Goal: Task Accomplishment & Management: Complete application form

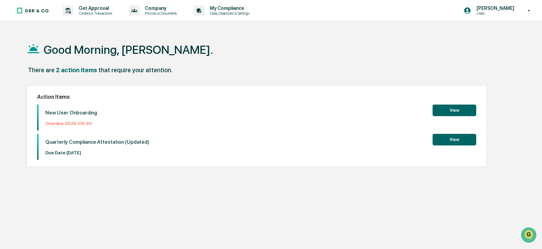
click at [455, 115] on button "View" at bounding box center [455, 111] width 44 height 12
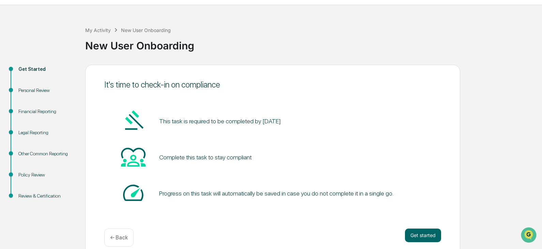
scroll to position [26, 0]
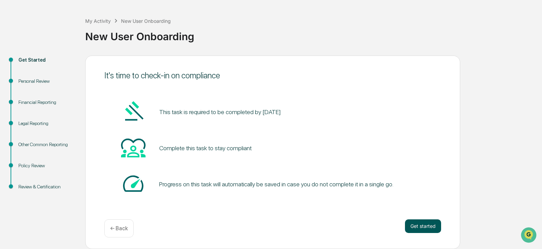
click at [429, 229] on button "Get started" at bounding box center [423, 227] width 36 height 14
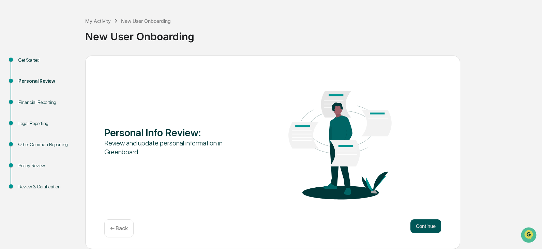
click at [419, 227] on button "Continue" at bounding box center [425, 227] width 31 height 14
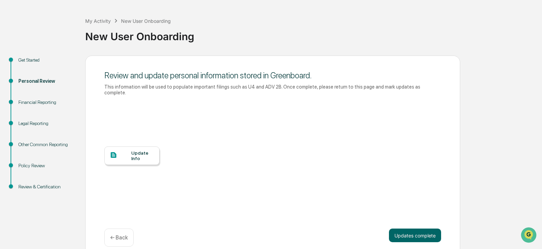
click at [134, 153] on div "Update Info" at bounding box center [142, 155] width 23 height 11
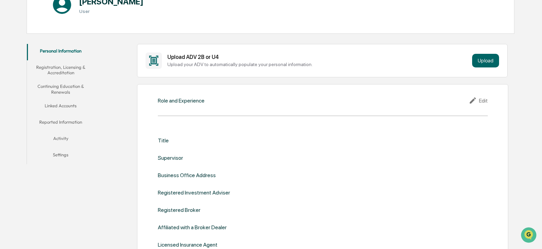
scroll to position [102, 0]
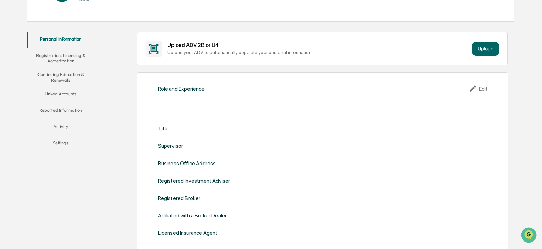
click at [186, 129] on div "Title" at bounding box center [323, 128] width 330 height 6
click at [181, 133] on div "Title Supervisor Business Office Address Registered Investment Adviser Register…" at bounding box center [323, 180] width 330 height 111
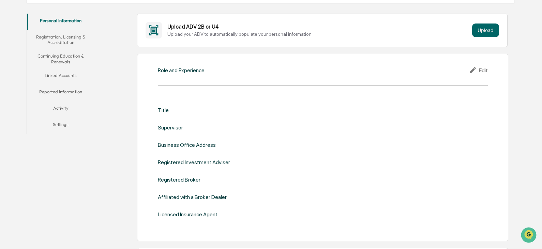
scroll to position [136, 0]
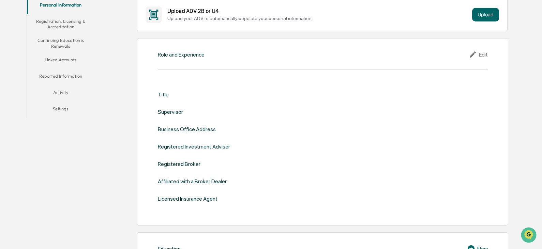
click at [176, 67] on div "Role and Experience Edit Title Supervisor Business Office Address Registered In…" at bounding box center [322, 132] width 371 height 188
click at [174, 60] on div "Role and Experience Edit Title Supervisor Business Office Address Registered In…" at bounding box center [322, 132] width 371 height 188
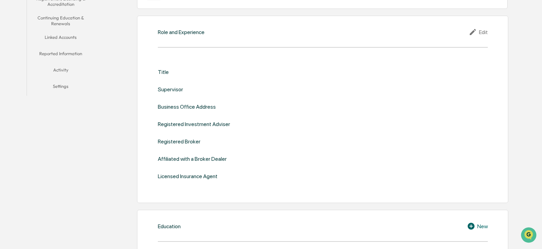
scroll to position [68, 0]
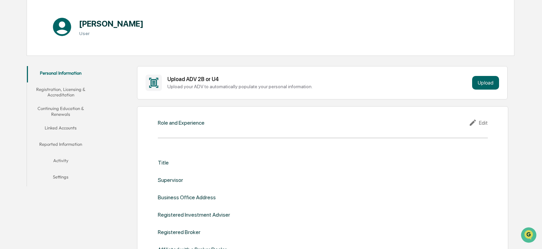
click at [485, 124] on div "Edit" at bounding box center [478, 123] width 19 height 8
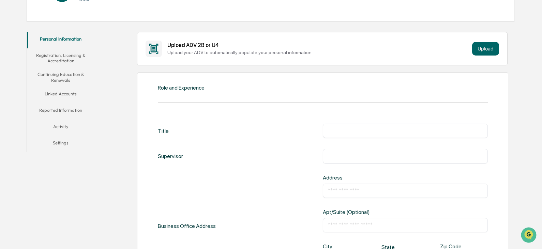
click at [342, 135] on div "​" at bounding box center [405, 131] width 165 height 14
click at [200, 92] on div "Role and Experience Title ​ Supervisor ​ Business Office Address Address ​ Apt/…" at bounding box center [322, 243] width 371 height 342
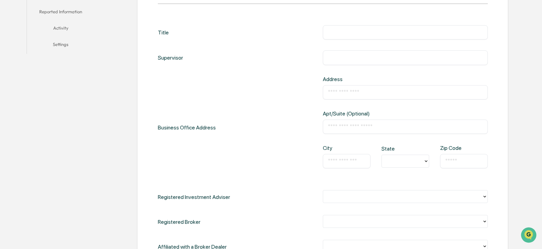
scroll to position [205, 0]
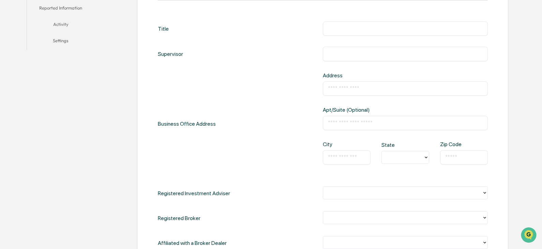
click at [351, 124] on input "text" at bounding box center [405, 123] width 155 height 7
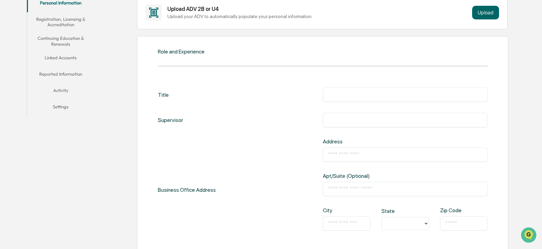
scroll to position [136, 0]
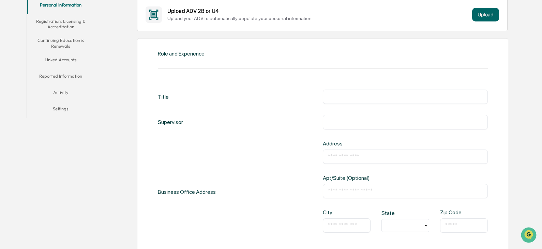
click at [333, 100] on input "text" at bounding box center [405, 96] width 155 height 7
type input "**********"
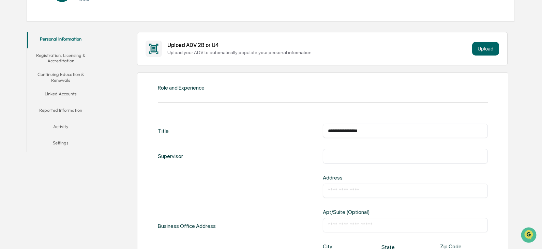
scroll to position [307, 0]
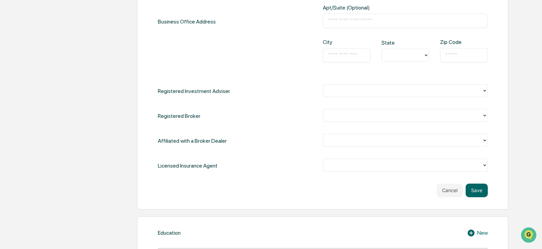
click at [355, 115] on div at bounding box center [403, 115] width 152 height 8
click at [276, 103] on div "**********" at bounding box center [323, 46] width 330 height 254
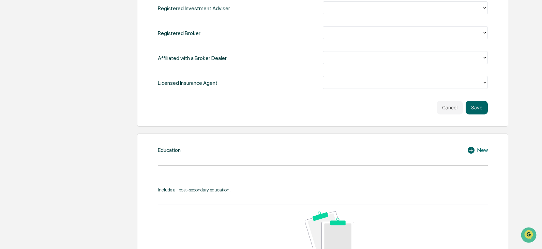
scroll to position [409, 0]
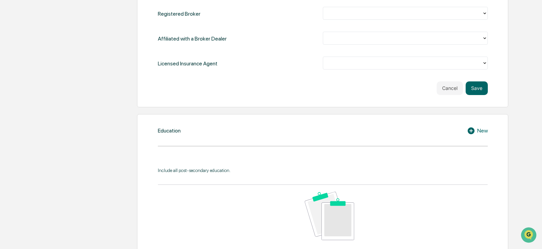
click at [320, 141] on div "Education New Include all post-secondary education. No data to display Show 10 …" at bounding box center [322, 208] width 371 height 189
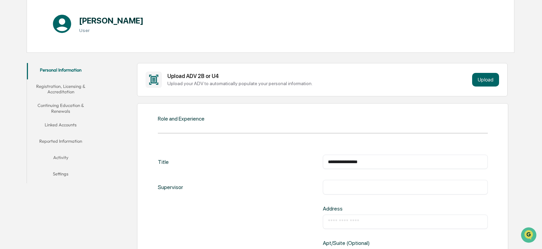
scroll to position [105, 0]
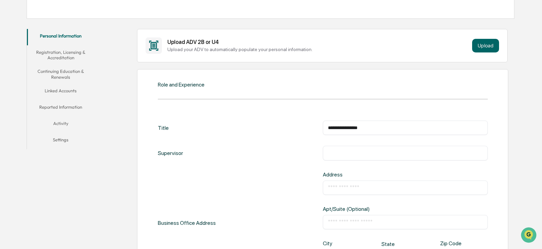
click at [352, 152] on input "text" at bounding box center [405, 153] width 155 height 7
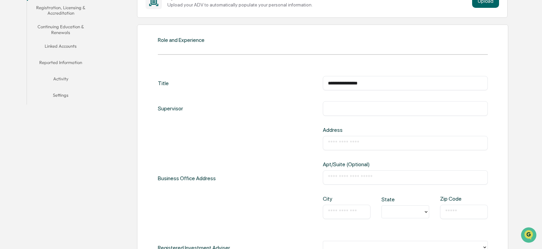
scroll to position [174, 0]
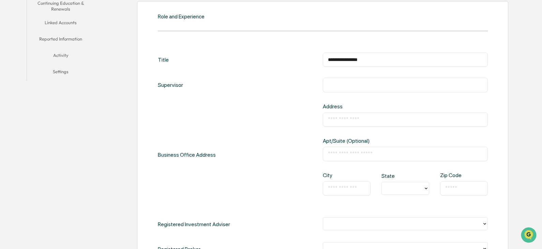
click at [357, 122] on input "text" at bounding box center [405, 119] width 155 height 7
type input "**********"
type input "**"
type input "*****"
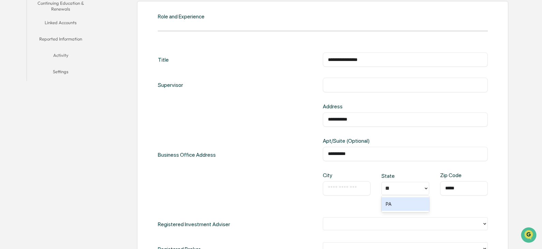
click at [334, 186] on input "text" at bounding box center [347, 188] width 38 height 7
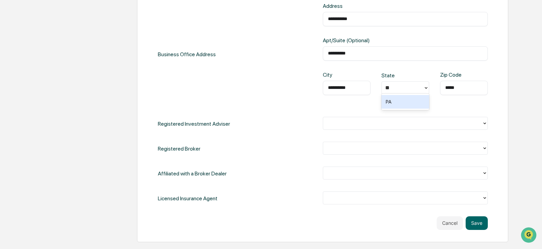
scroll to position [276, 0]
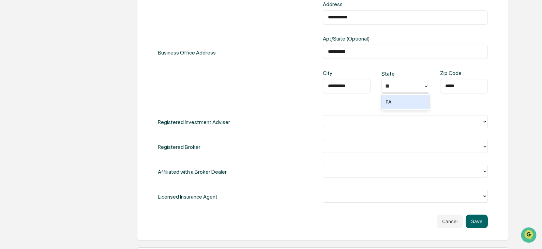
type input "**********"
click at [390, 124] on div at bounding box center [403, 122] width 152 height 8
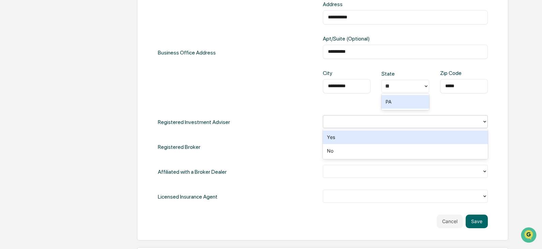
click at [275, 122] on div "Registered Investment Adviser 2 results available. Use Up and Down to choose op…" at bounding box center [323, 122] width 330 height 14
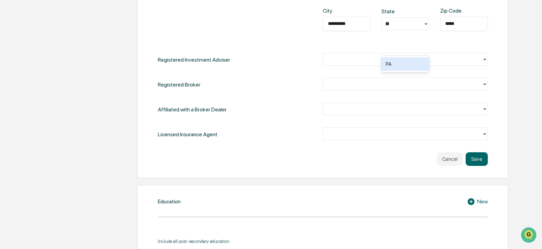
scroll to position [344, 0]
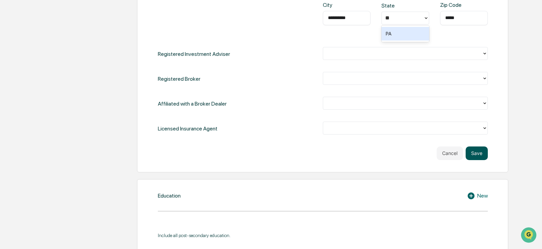
click at [484, 154] on button "Save" at bounding box center [477, 154] width 22 height 14
click at [476, 153] on button "Save" at bounding box center [477, 154] width 22 height 14
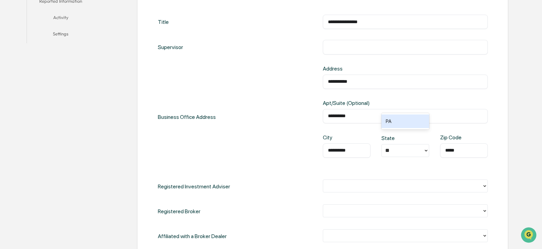
scroll to position [208, 0]
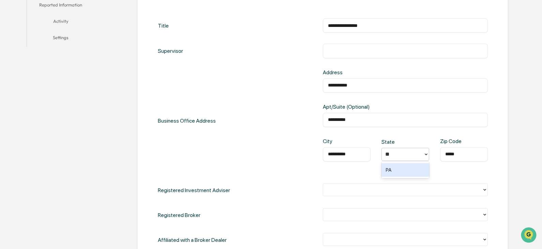
click at [402, 172] on div "PA" at bounding box center [406, 170] width 48 height 14
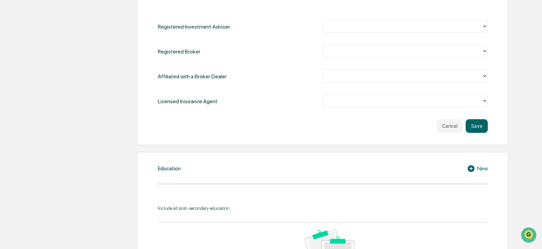
scroll to position [378, 0]
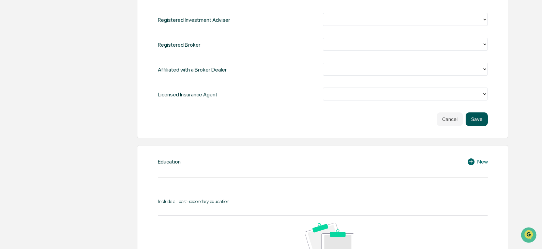
click at [478, 118] on button "Save" at bounding box center [477, 120] width 22 height 14
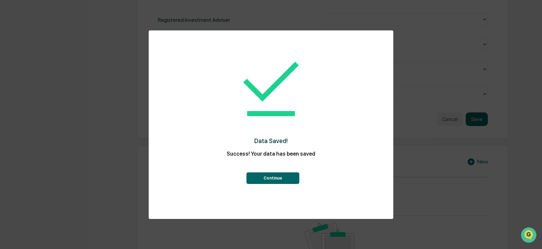
click at [280, 179] on button "Continue" at bounding box center [272, 179] width 53 height 12
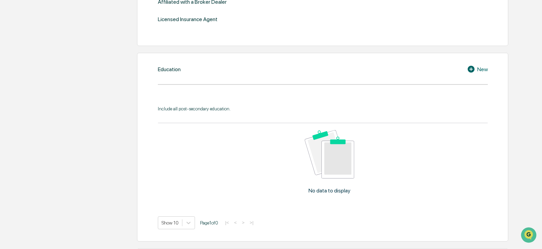
scroll to position [364, 0]
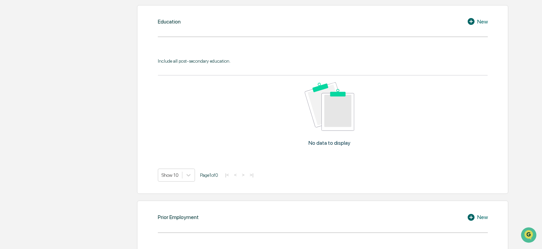
click at [472, 23] on icon at bounding box center [471, 21] width 7 height 7
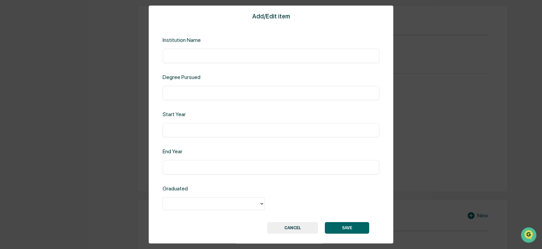
click at [216, 56] on input "text" at bounding box center [271, 56] width 207 height 7
type input "**********"
type input "*********"
click at [194, 127] on input "text" at bounding box center [271, 130] width 207 height 7
click at [199, 204] on div at bounding box center [210, 204] width 89 height 8
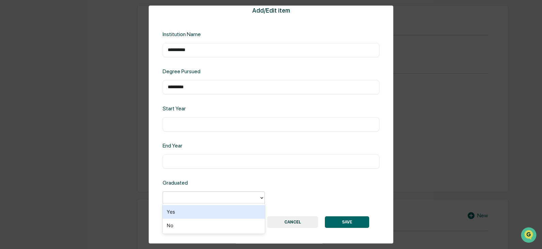
scroll to position [8, 0]
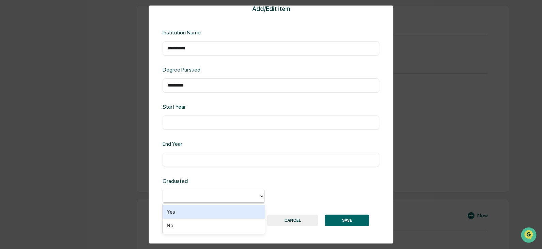
click at [170, 210] on div "Yes" at bounding box center [214, 212] width 102 height 14
click at [185, 164] on div "​" at bounding box center [271, 160] width 217 height 14
click at [189, 160] on input "text" at bounding box center [271, 159] width 207 height 7
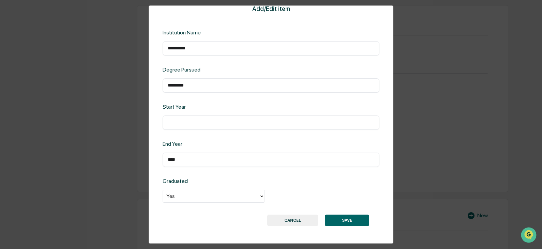
type input "****"
click at [182, 121] on input "text" at bounding box center [271, 122] width 207 height 7
type input "****"
click at [339, 215] on button "SAVE" at bounding box center [347, 221] width 44 height 12
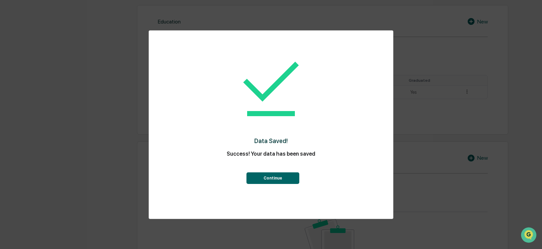
click at [276, 179] on button "Continue" at bounding box center [272, 179] width 53 height 12
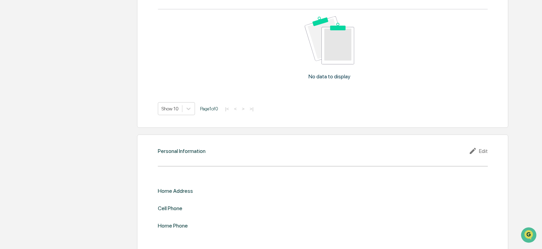
scroll to position [573, 0]
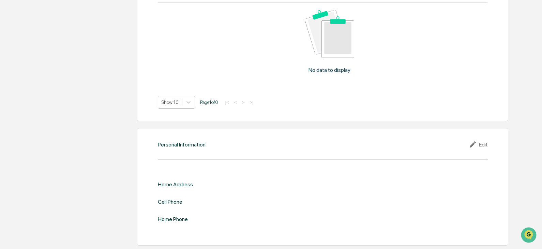
click at [296, 185] on div "Home Address" at bounding box center [323, 184] width 330 height 6
click at [482, 148] on div "Edit" at bounding box center [478, 144] width 19 height 8
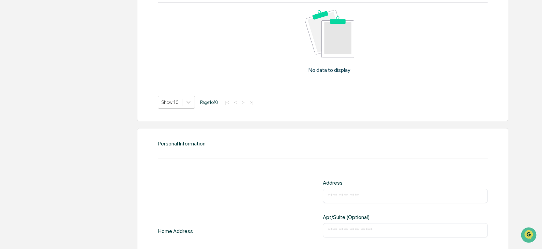
click at [350, 194] on input "text" at bounding box center [405, 196] width 155 height 7
type input "**********"
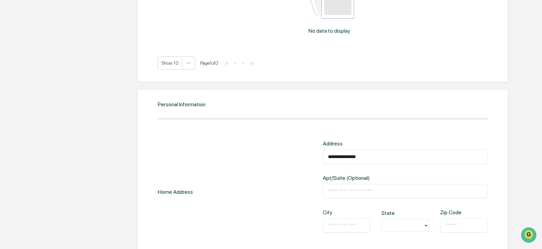
scroll to position [641, 0]
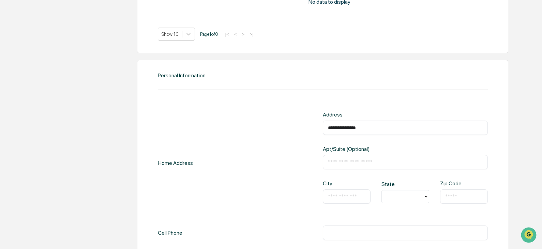
click at [348, 192] on div "​" at bounding box center [347, 197] width 48 height 14
click at [348, 194] on input "text" at bounding box center [347, 196] width 38 height 7
type input "**********"
type input "**"
click at [397, 178] on div "PA" at bounding box center [406, 180] width 48 height 14
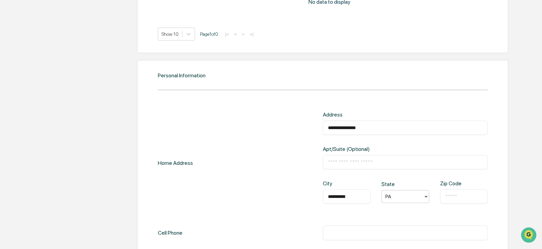
click at [469, 200] on input "text" at bounding box center [464, 196] width 38 height 7
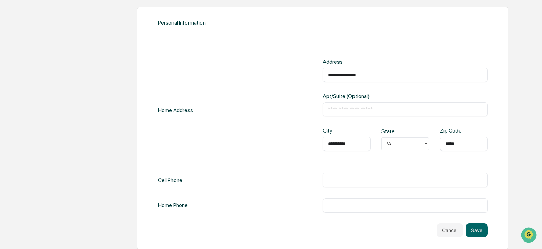
scroll to position [698, 0]
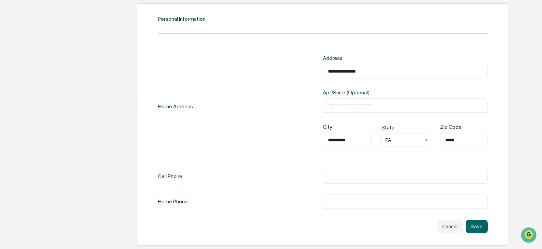
type input "*****"
click at [353, 176] on input "text" at bounding box center [405, 176] width 155 height 7
type input "**********"
click at [480, 224] on button "Save" at bounding box center [477, 227] width 22 height 14
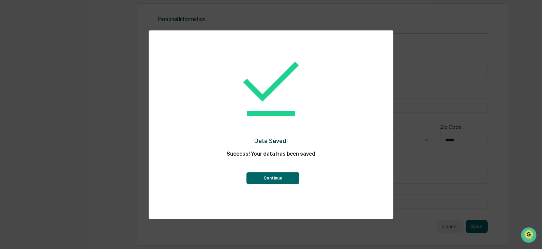
click at [266, 177] on button "Continue" at bounding box center [272, 179] width 53 height 12
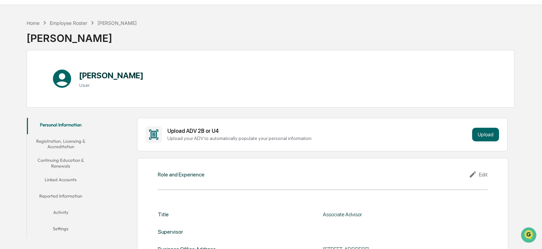
scroll to position [0, 0]
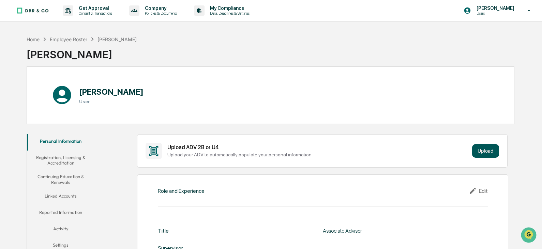
click at [482, 150] on button "Upload" at bounding box center [485, 151] width 27 height 14
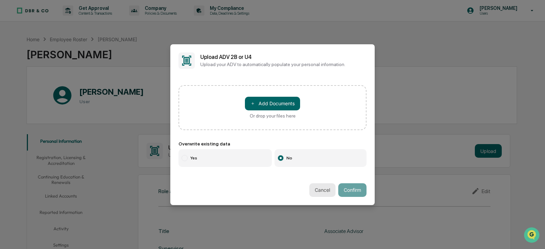
click at [319, 188] on button "Cancel" at bounding box center [323, 190] width 26 height 14
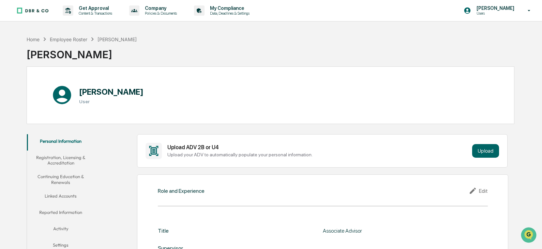
click at [59, 164] on button "Registration, Licensing & Accreditation" at bounding box center [61, 160] width 68 height 19
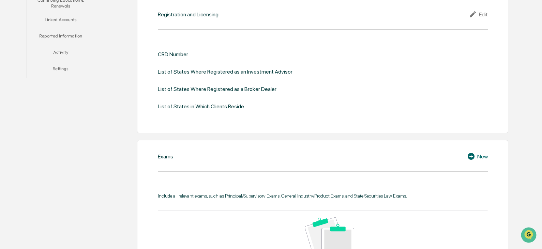
scroll to position [85, 0]
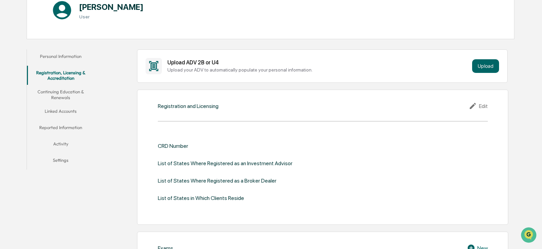
click at [61, 98] on button "Continuing Education & Renewals" at bounding box center [61, 94] width 68 height 19
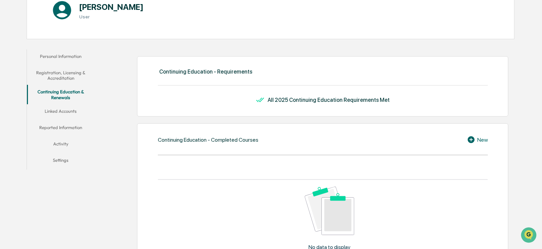
click at [58, 110] on button "Linked Accounts" at bounding box center [61, 112] width 68 height 16
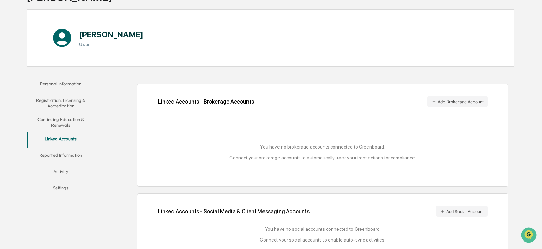
scroll to position [74, 0]
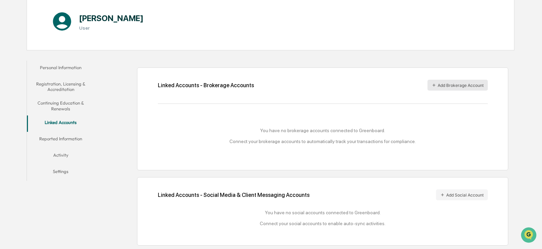
click at [440, 83] on button "Add Brokerage Account" at bounding box center [458, 85] width 60 height 11
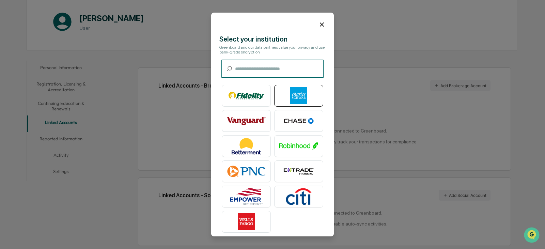
click at [312, 99] on img at bounding box center [299, 95] width 39 height 17
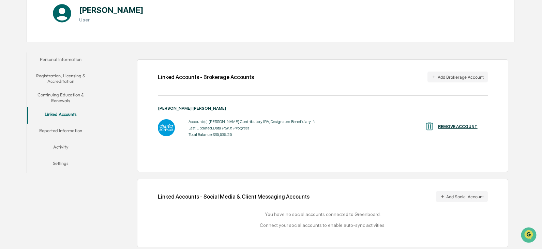
scroll to position [84, 0]
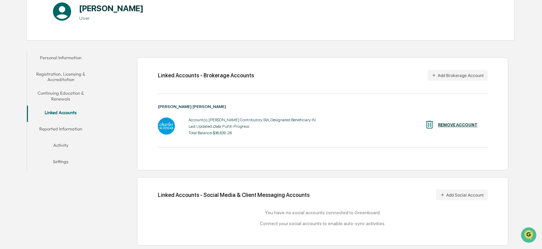
click at [64, 128] on button "Reported Information" at bounding box center [61, 130] width 68 height 16
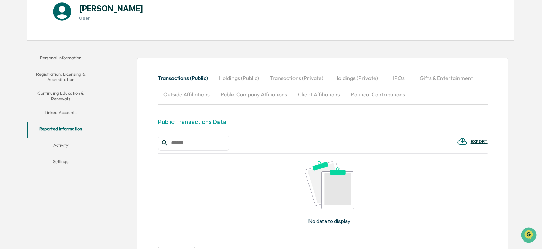
click at [64, 143] on button "Activity" at bounding box center [61, 146] width 68 height 16
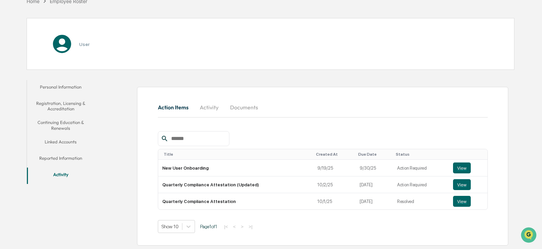
scroll to position [54, 0]
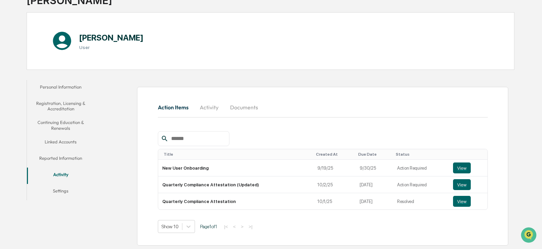
click at [62, 191] on button "Settings" at bounding box center [61, 192] width 68 height 16
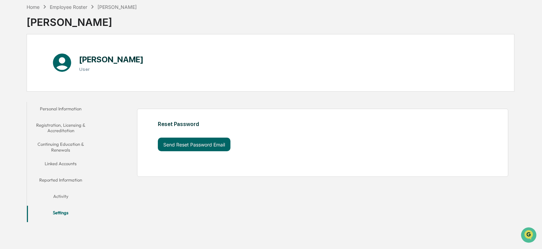
click at [59, 198] on button "Activity" at bounding box center [61, 198] width 68 height 16
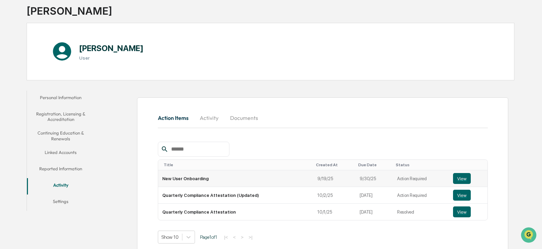
scroll to position [54, 0]
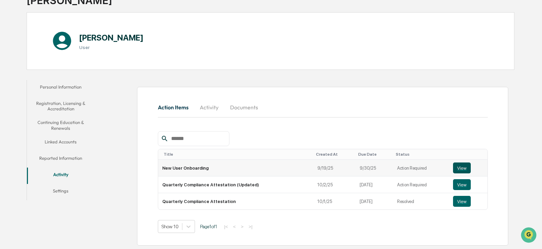
click at [458, 165] on button "View" at bounding box center [462, 168] width 18 height 11
click at [461, 166] on button "View" at bounding box center [462, 168] width 18 height 11
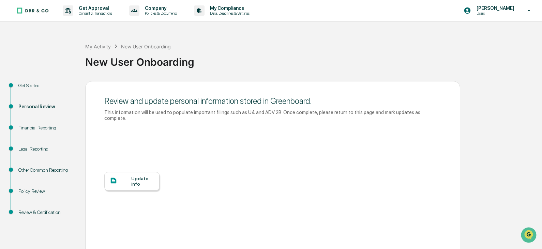
click at [134, 178] on div "Update Info" at bounding box center [142, 181] width 23 height 11
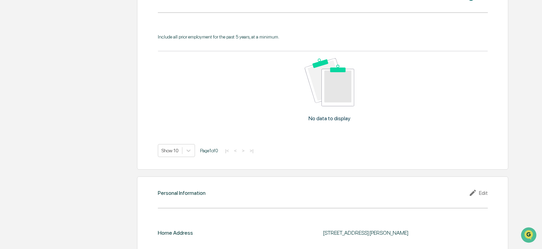
scroll to position [582, 0]
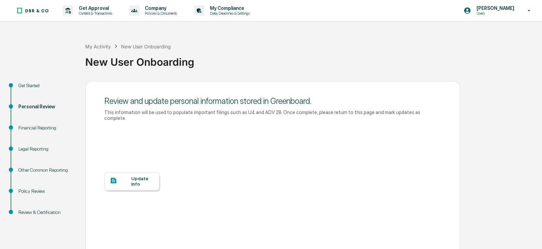
click at [130, 177] on div at bounding box center [120, 181] width 21 height 9
